Goal: Information Seeking & Learning: Learn about a topic

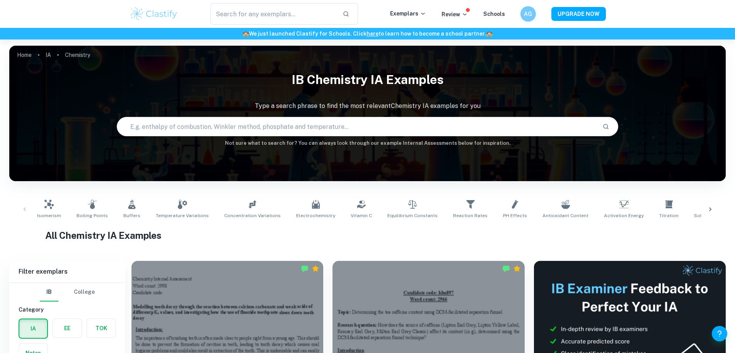
scroll to position [108, 0]
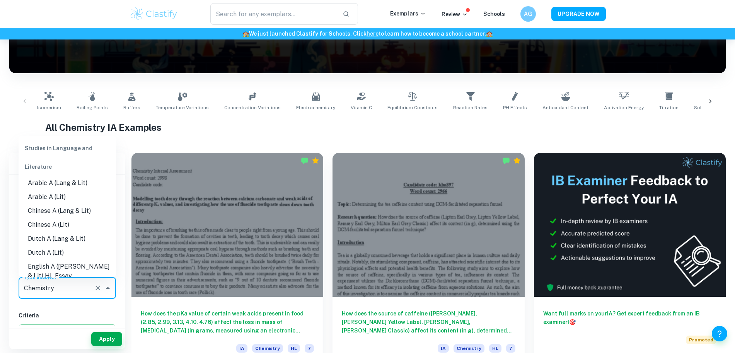
drag, startPoint x: 66, startPoint y: 288, endPoint x: 0, endPoint y: 289, distance: 66.1
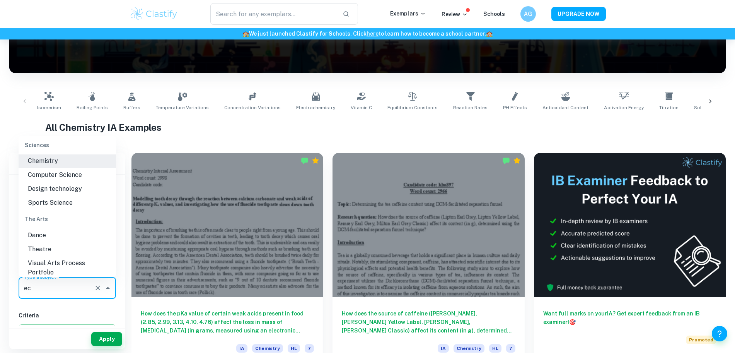
scroll to position [0, 0]
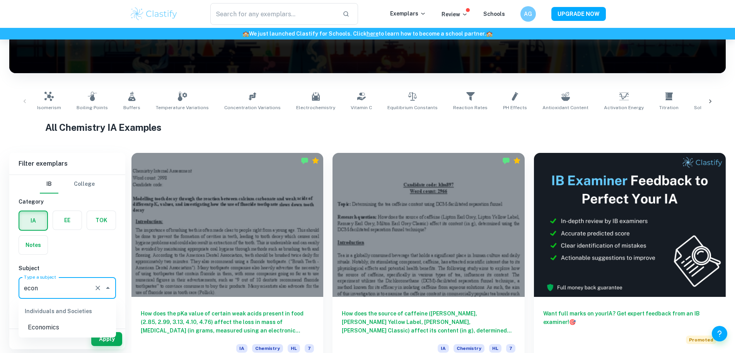
click at [48, 325] on li "Economics" at bounding box center [67, 327] width 97 height 14
type input "Economics"
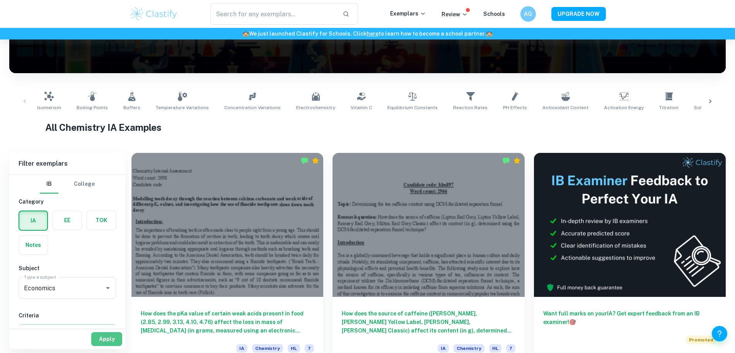
click at [102, 338] on button "Apply" at bounding box center [106, 339] width 31 height 14
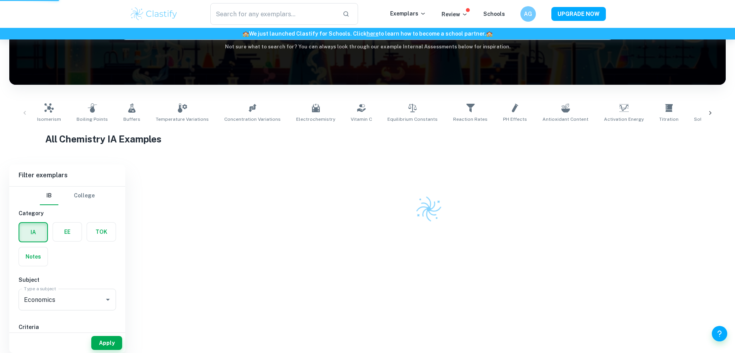
scroll to position [92, 0]
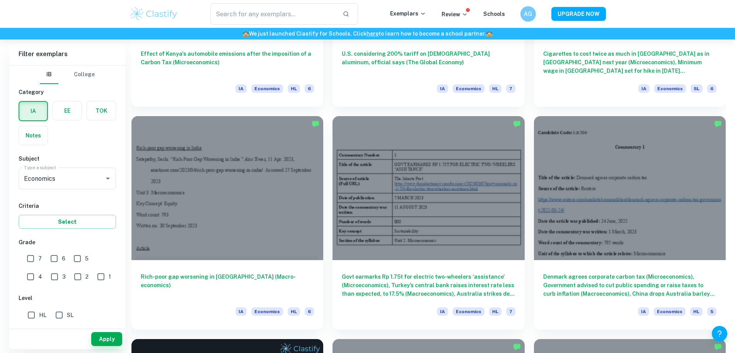
scroll to position [1259, 0]
drag, startPoint x: 671, startPoint y: 177, endPoint x: 649, endPoint y: 182, distance: 23.0
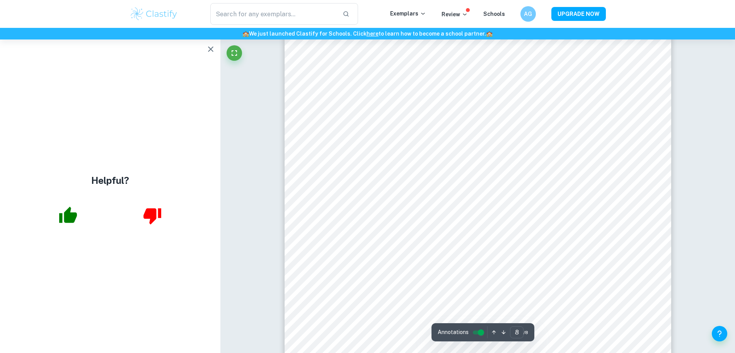
scroll to position [4282, 0]
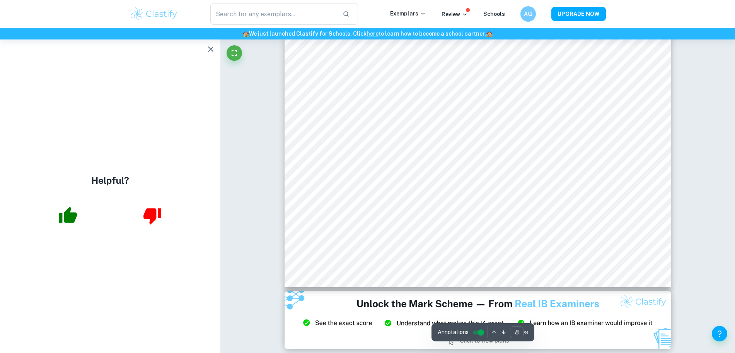
click at [211, 49] on icon "button" at bounding box center [210, 48] width 5 height 5
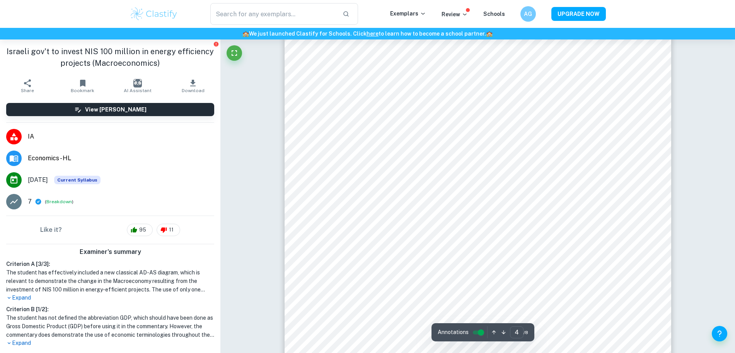
scroll to position [1863, 0]
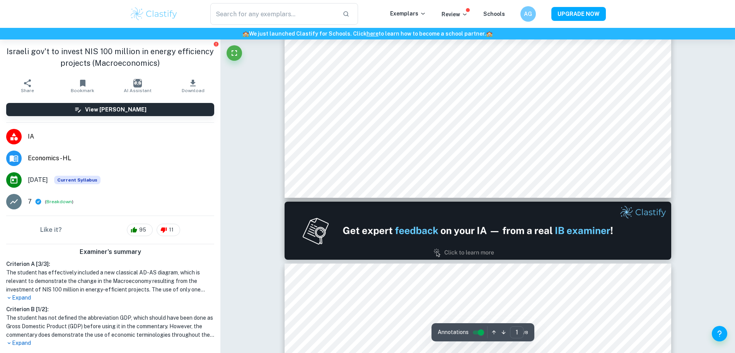
type input "2"
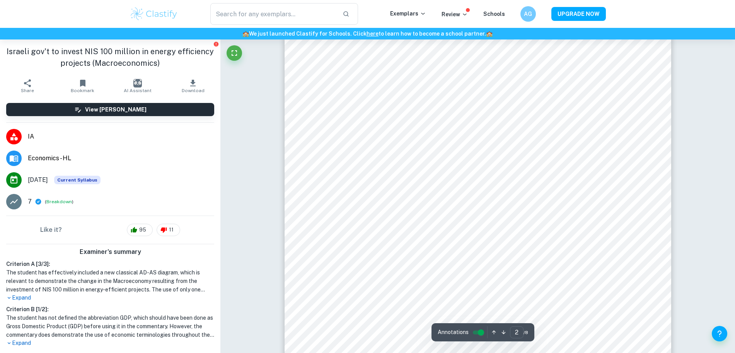
scroll to position [625, 0]
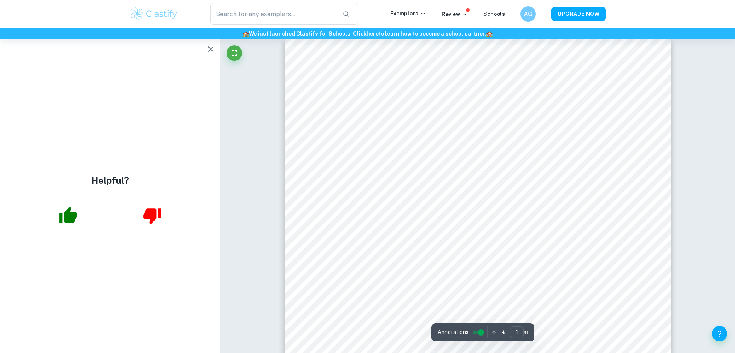
scroll to position [11, 0]
type input "5"
